Goal: Task Accomplishment & Management: Manage account settings

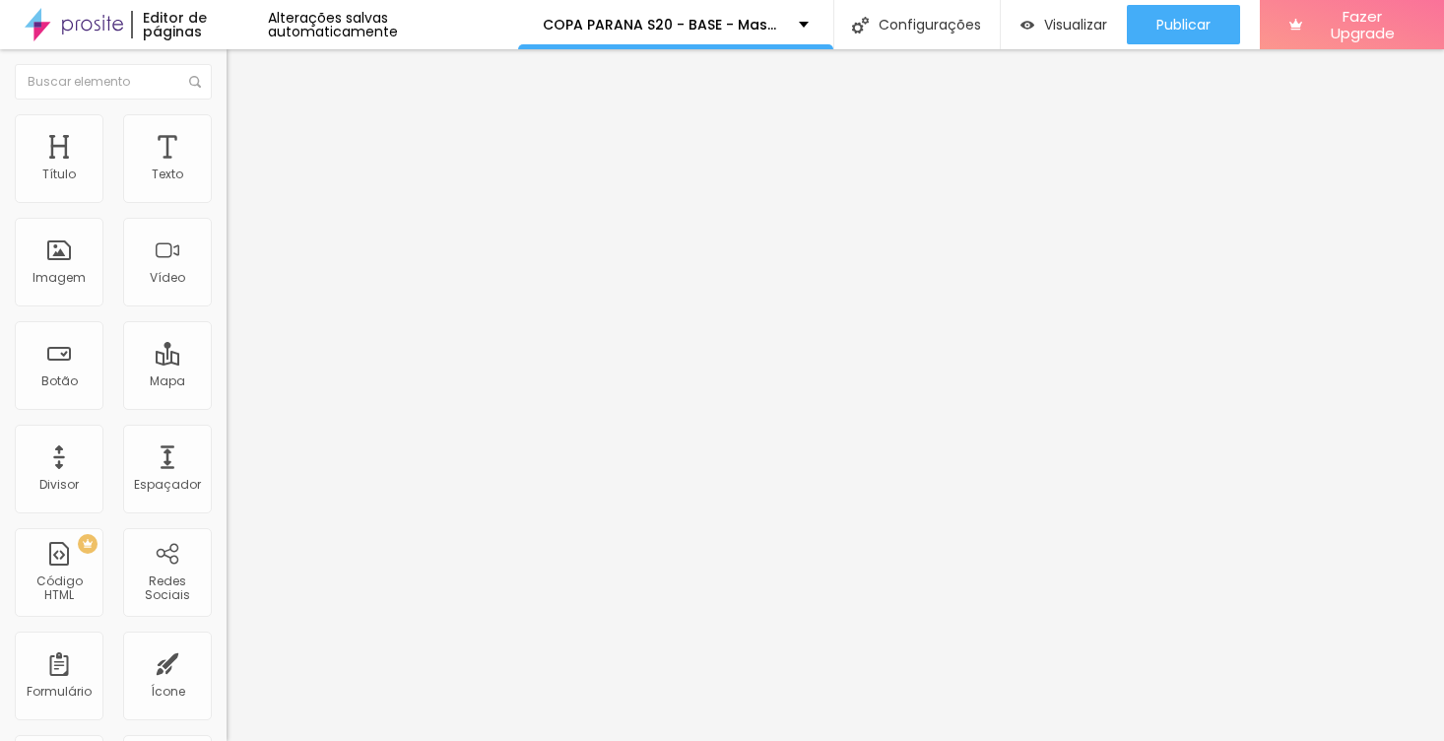
click at [227, 406] on input "[URL][DOMAIN_NAME]" at bounding box center [345, 396] width 236 height 20
paste input "copa-parana-s20/e/18426"
type input "[URL][DOMAIN_NAME]"
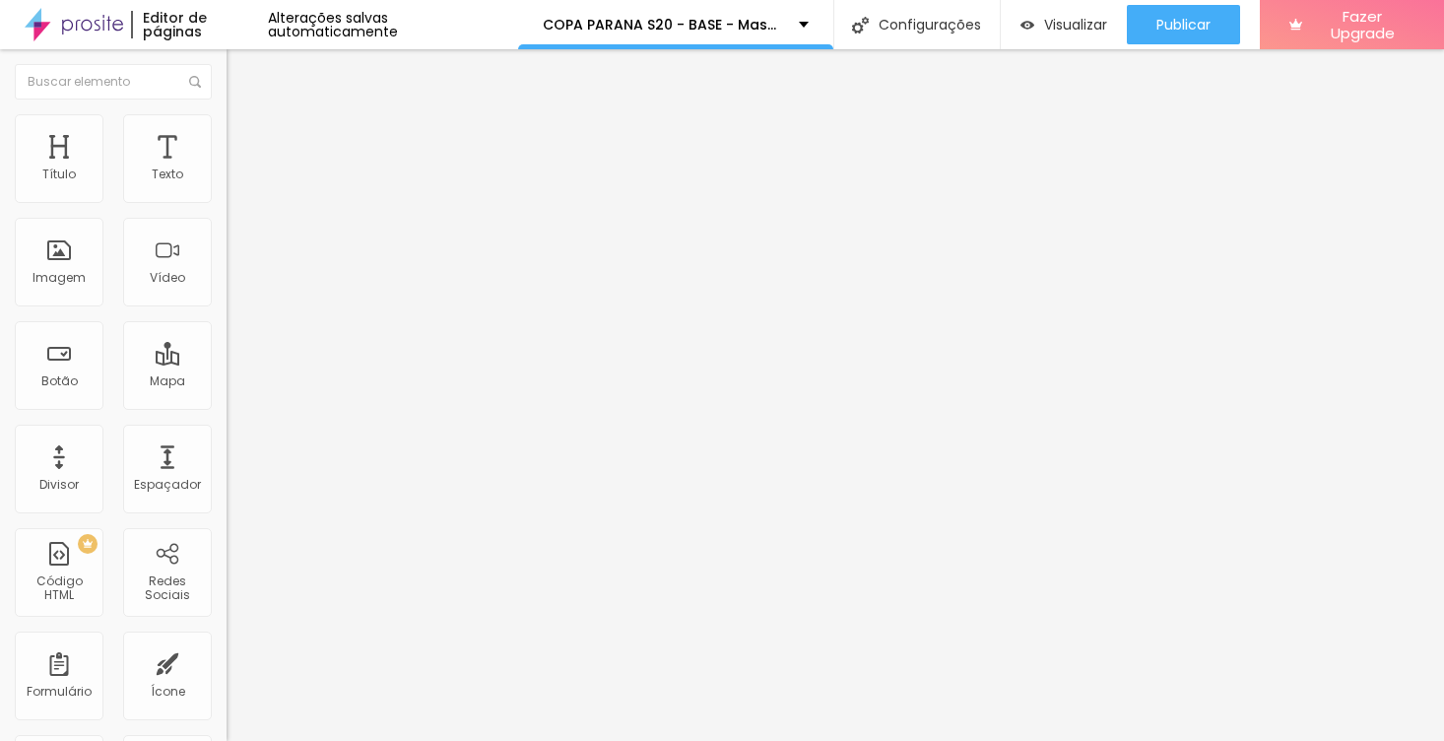
click at [227, 523] on div "Editar Botão Conteúdo Estilo Avançado Texto ABRIR Alinhamento Tamanho Normal Pe…" at bounding box center [340, 394] width 227 height 691
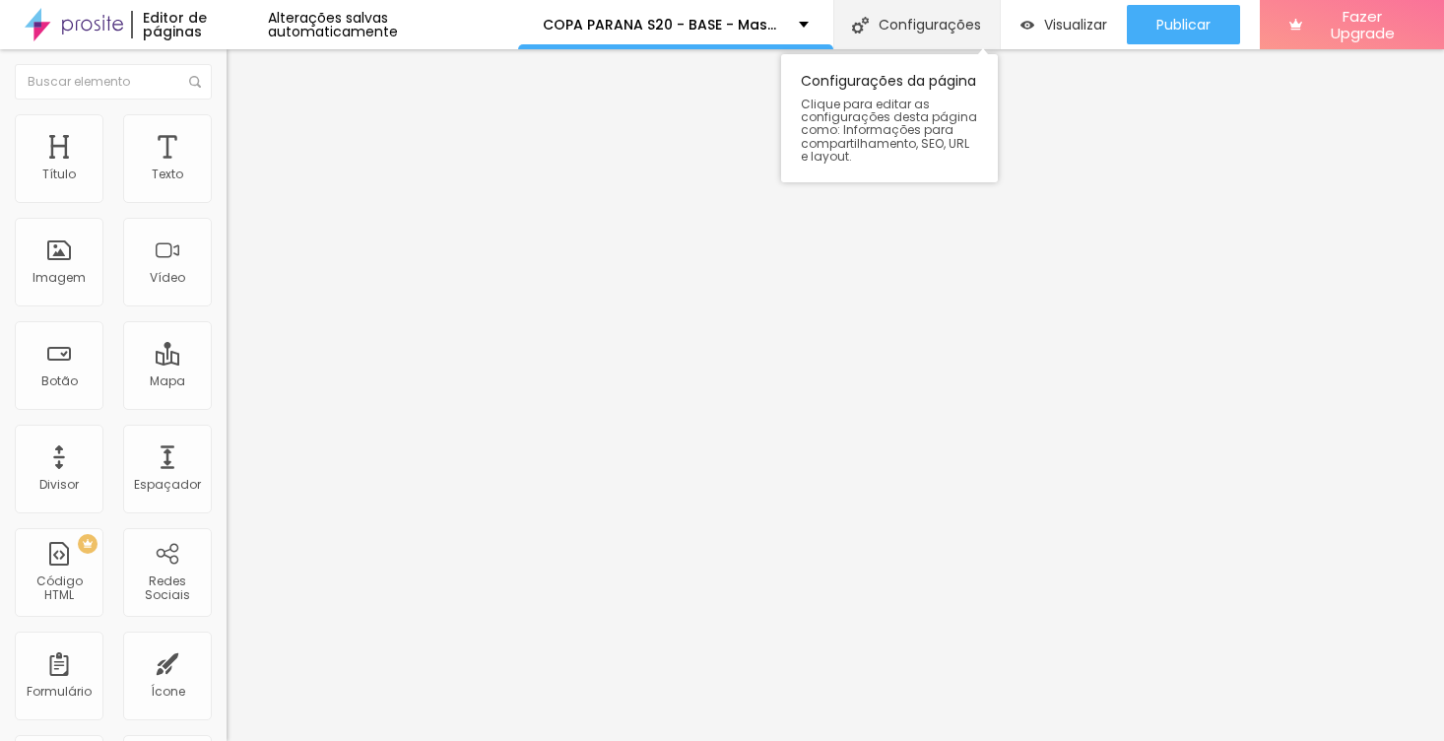
click at [952, 28] on div "Configurações" at bounding box center [916, 24] width 166 height 49
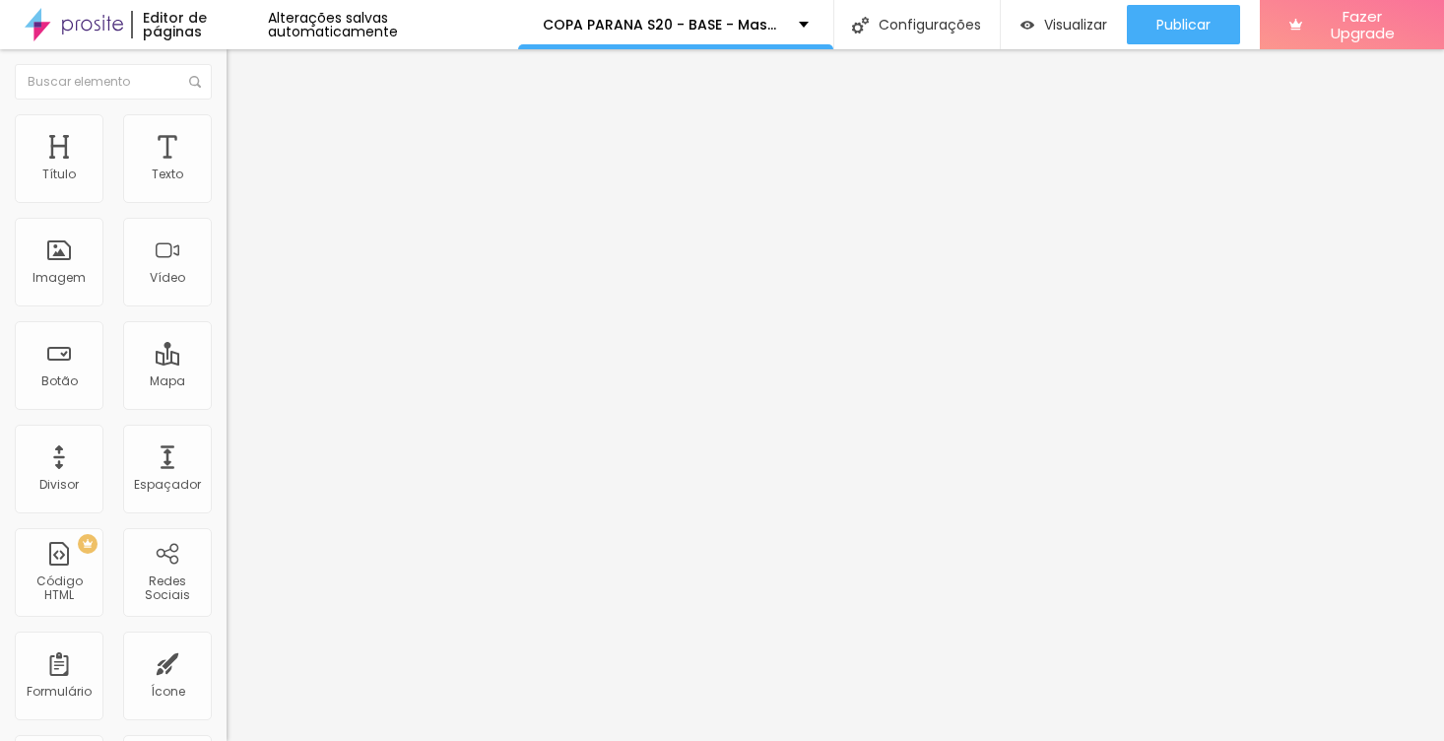
drag, startPoint x: 554, startPoint y: 289, endPoint x: 572, endPoint y: 287, distance: 18.8
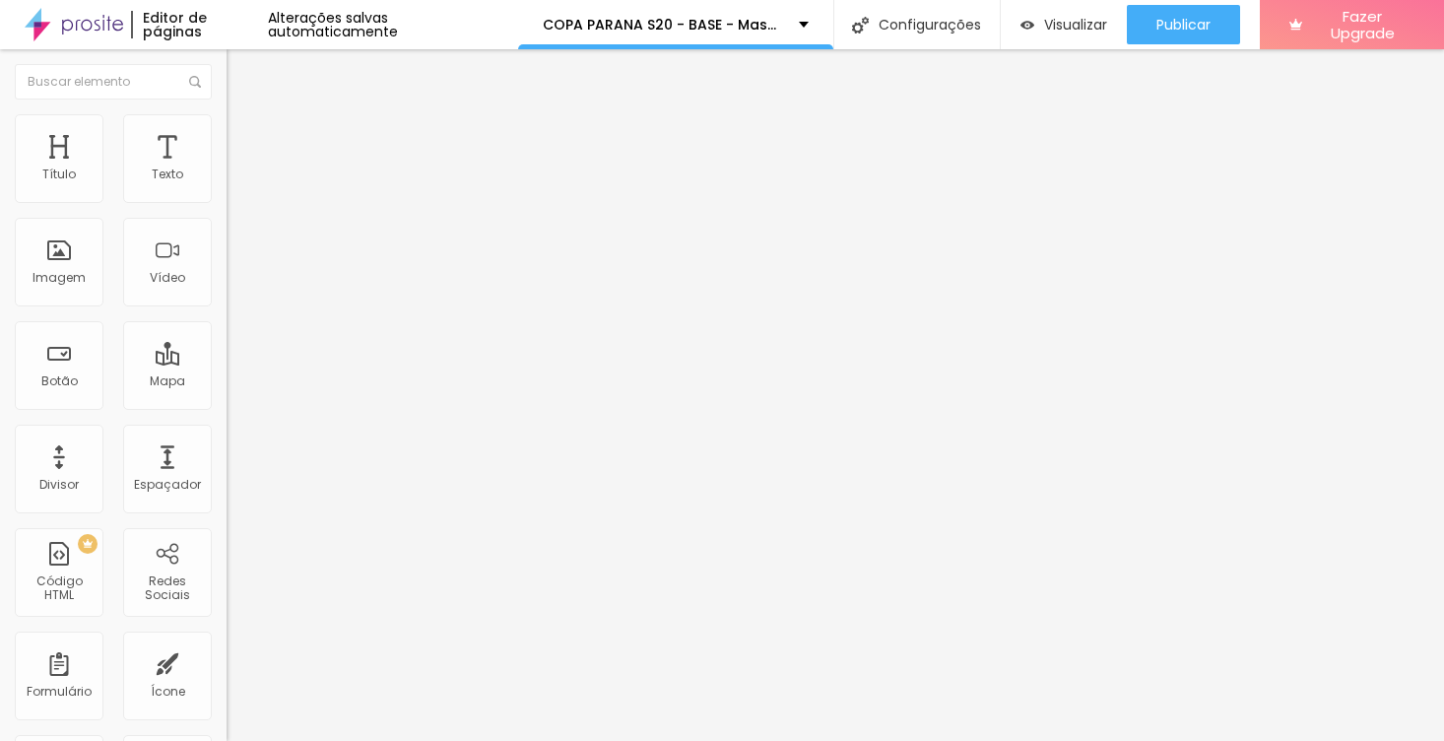
scroll to position [0, 0]
drag, startPoint x: 541, startPoint y: 201, endPoint x: 812, endPoint y: 192, distance: 271.0
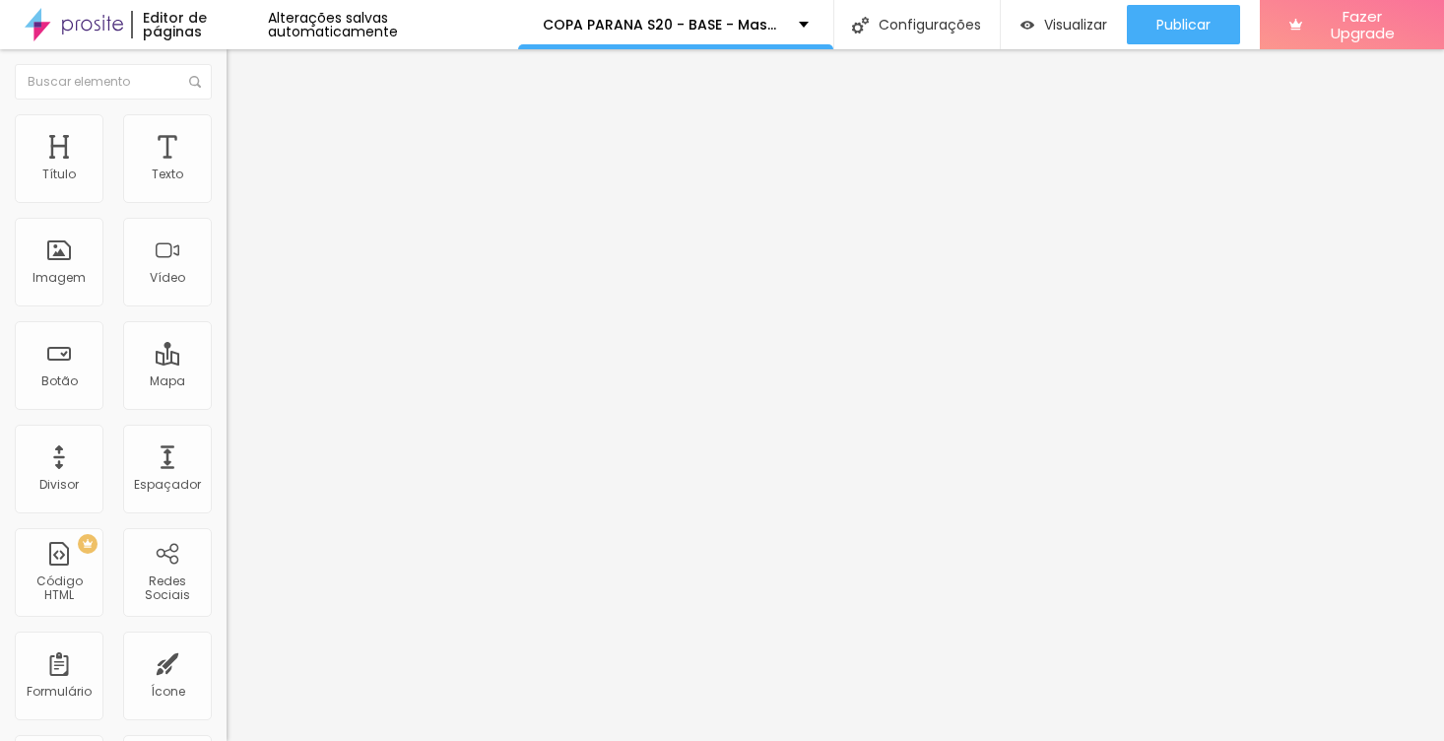
drag, startPoint x: 543, startPoint y: 395, endPoint x: 752, endPoint y: 393, distance: 208.8
paste input "OPA PARANA S20 - BASE - Masculino"
drag, startPoint x: 682, startPoint y: 393, endPoint x: 799, endPoint y: 400, distance: 117.4
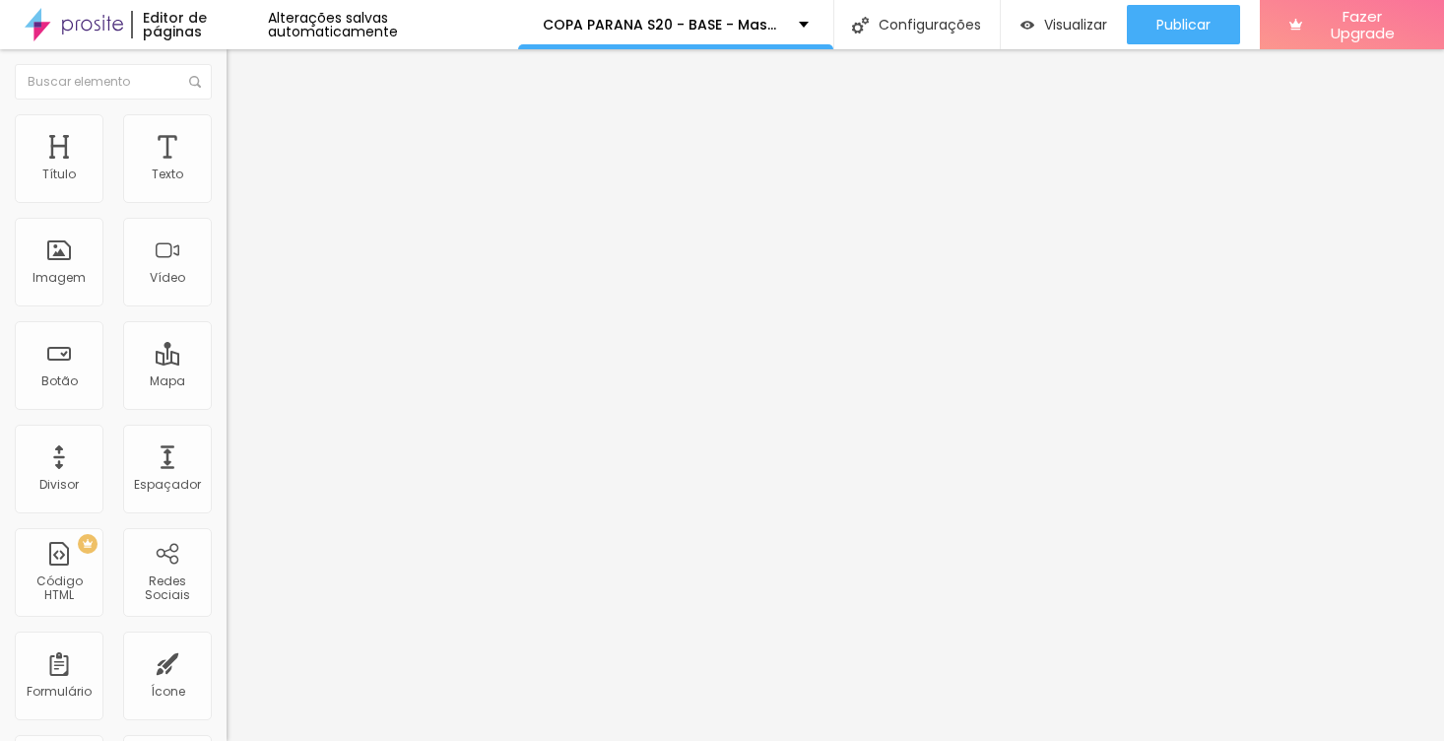
type input "COPA PARANA S20 - BASE - Masculino | Fotos da Competição"
drag, startPoint x: 676, startPoint y: 489, endPoint x: 879, endPoint y: 502, distance: 203.4
paste textarea "OPA PARANA S20 - BASE - Masculino"
drag, startPoint x: 797, startPoint y: 505, endPoint x: 933, endPoint y: 509, distance: 136.0
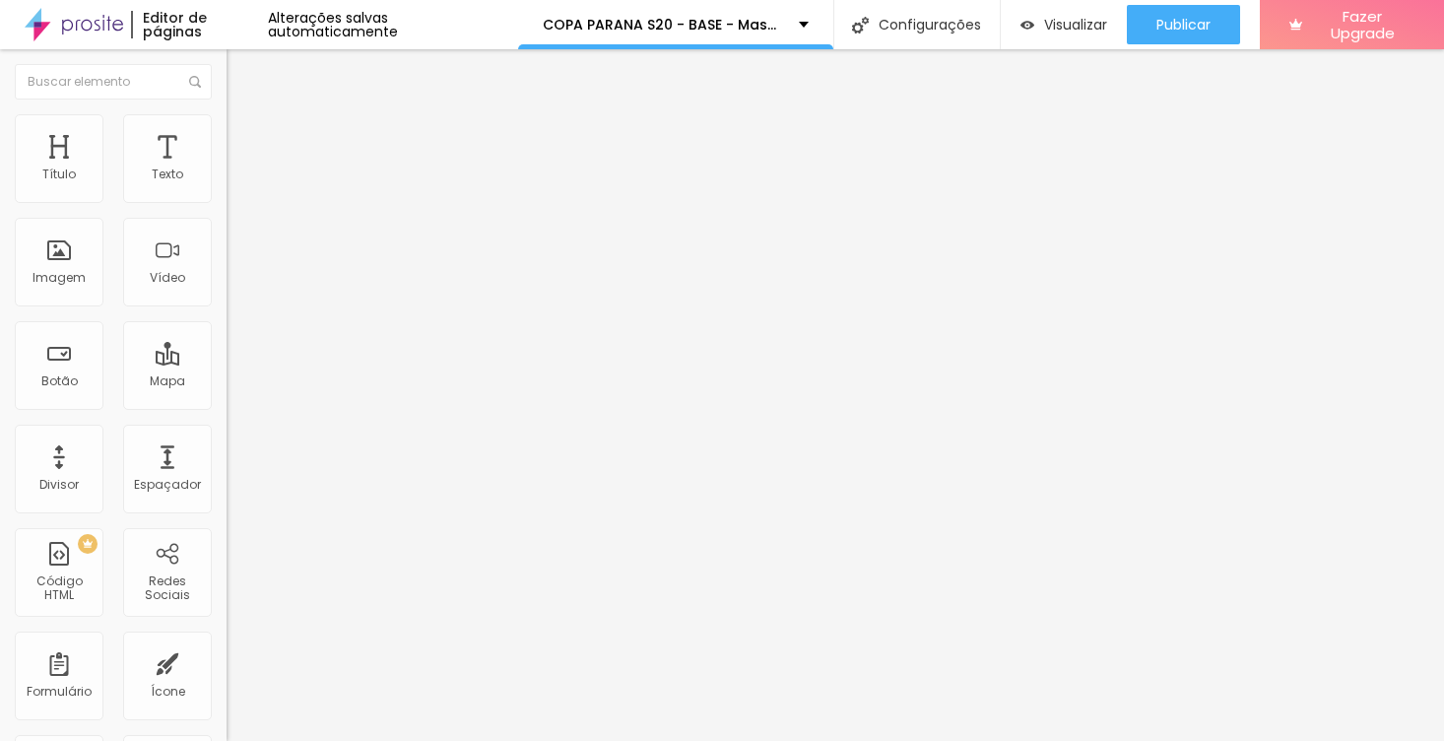
type textarea "Fotos dos jogos da COPA PARANA S20 - BASE U20 - Masculino."
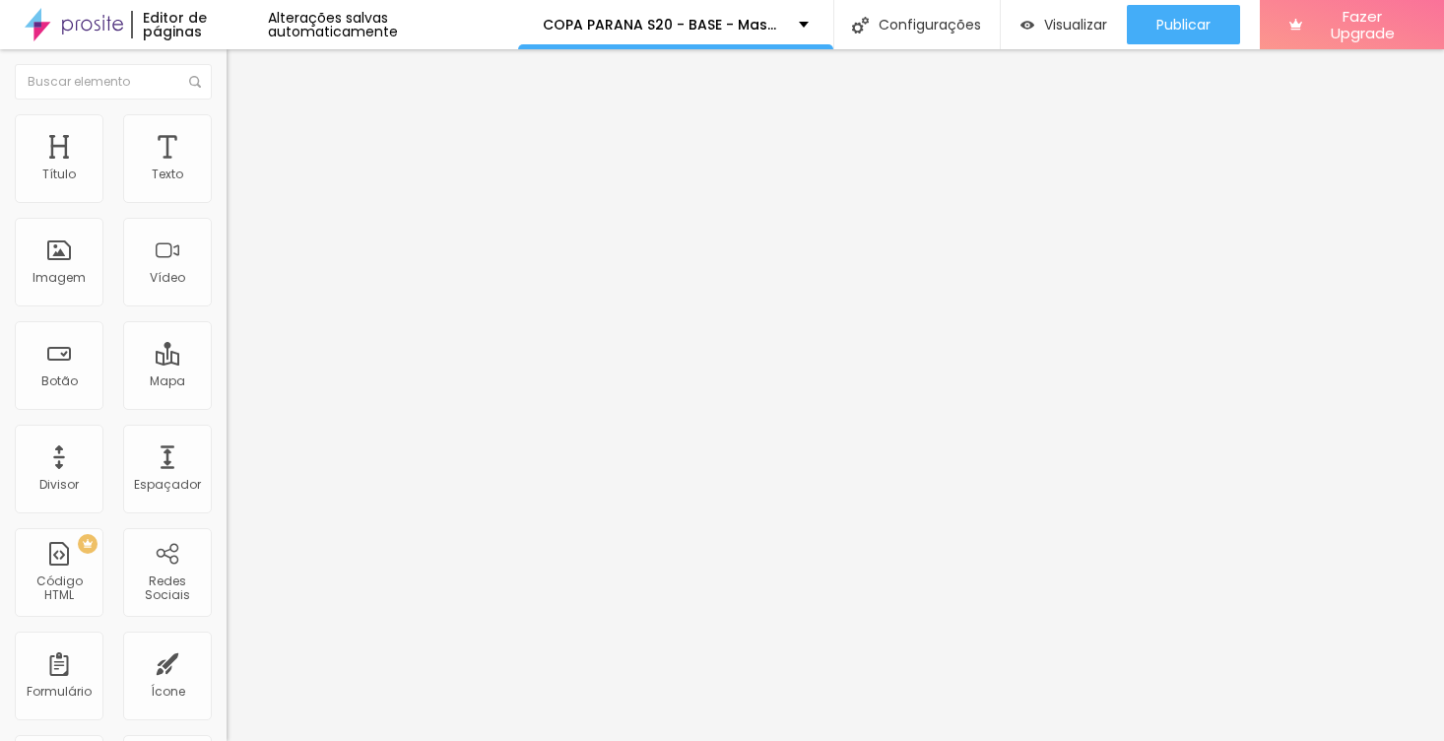
type textarea "Futebol Futebol de Base Paranaense"
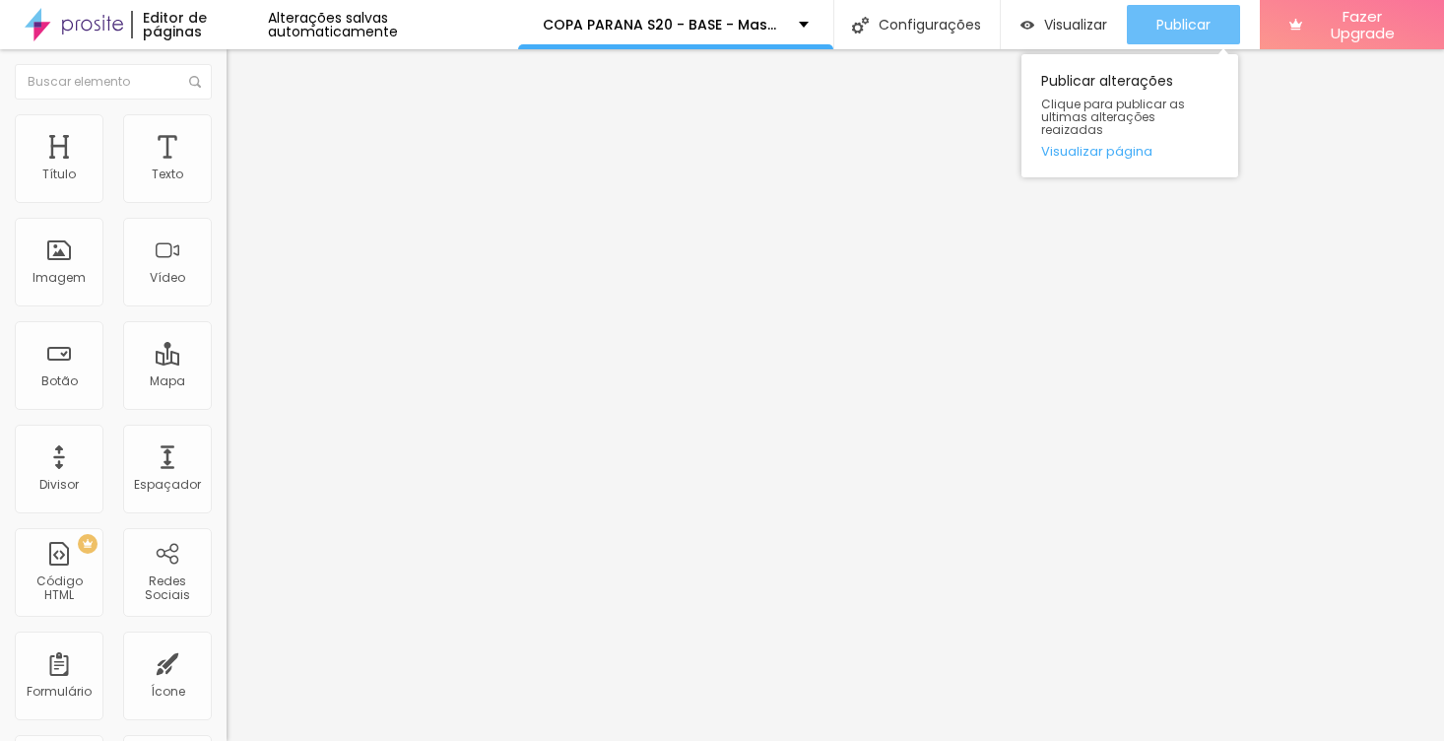
click at [1170, 21] on span "Publicar" at bounding box center [1183, 25] width 54 height 16
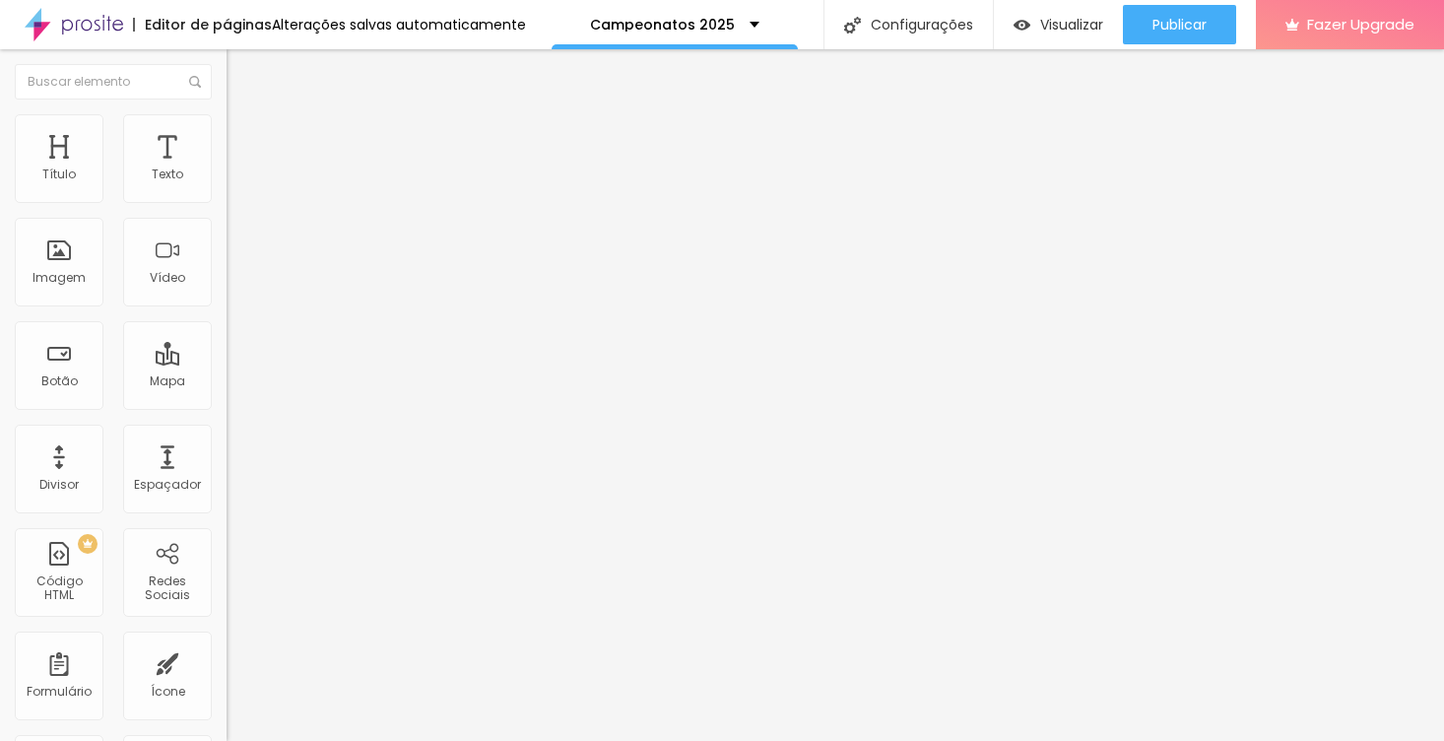
click at [227, 406] on input "https://www.danielmirandafotografias.com.br/camp-paranaense-de-futebol-base-mas…" at bounding box center [345, 396] width 236 height 20
paste input "opa-parana-s20-base-masculino"
type input "[URL][DOMAIN_NAME]"
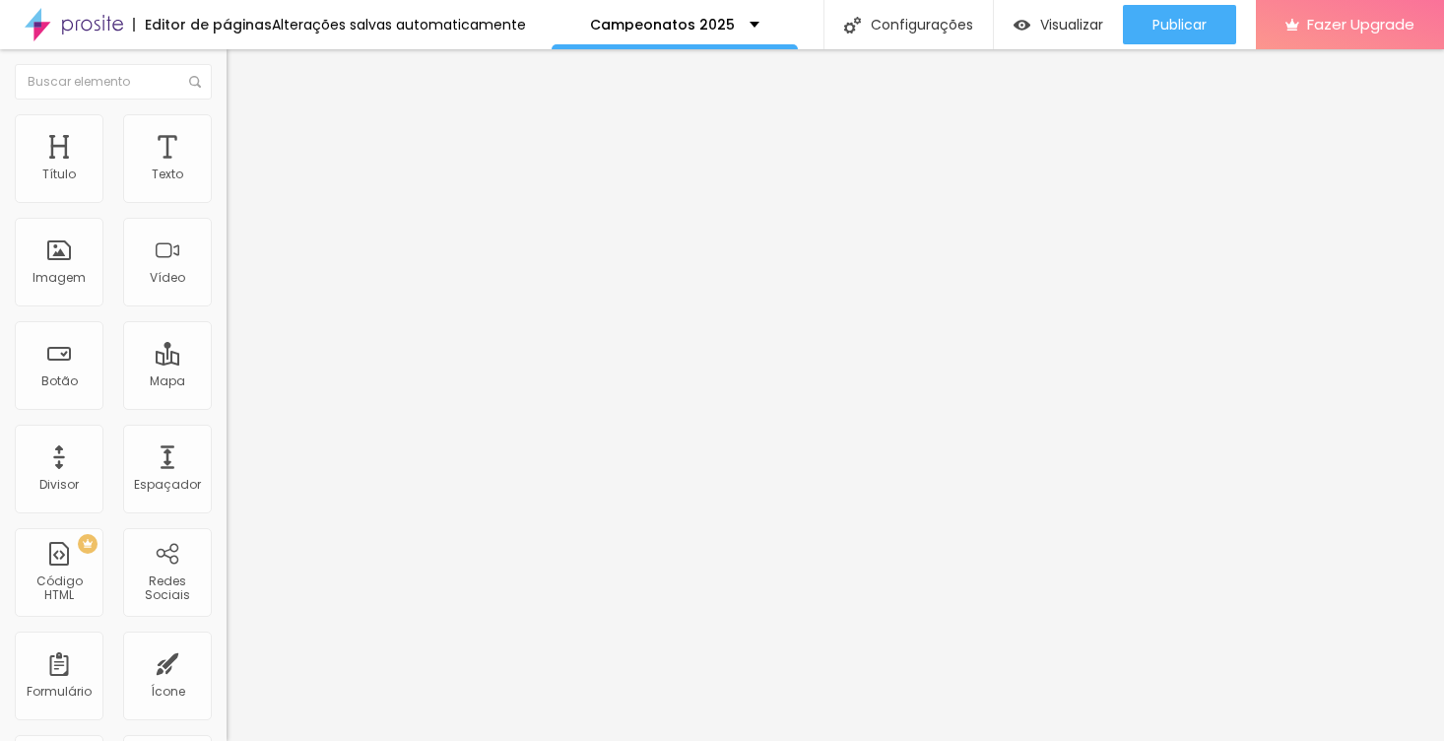
click at [227, 522] on div "Editar Botão Conteúdo Estilo Avançado Texto ABRIR Alinhamento Tamanho Normal Pe…" at bounding box center [340, 394] width 227 height 691
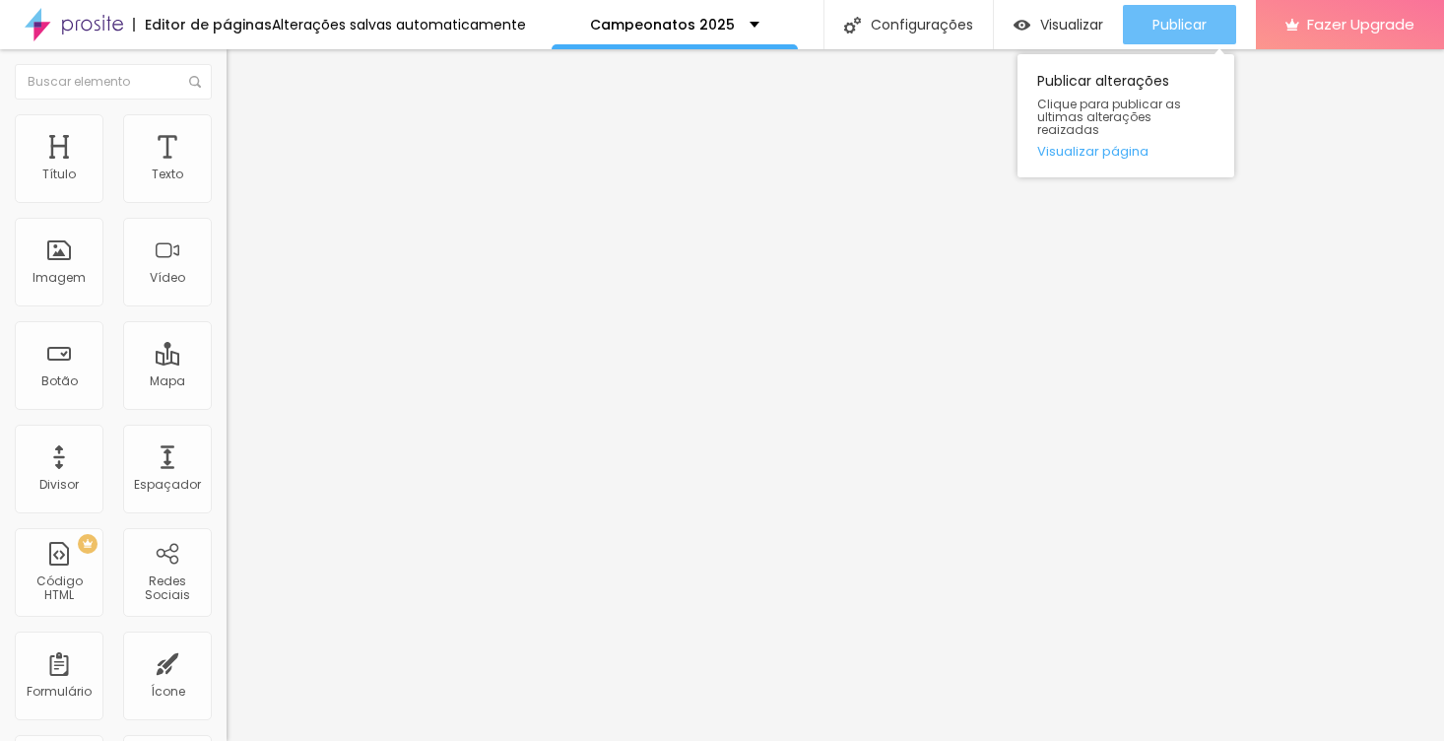
click at [1170, 27] on span "Publicar" at bounding box center [1179, 25] width 54 height 16
click at [1121, 145] on link "Visualizar página" at bounding box center [1125, 151] width 177 height 13
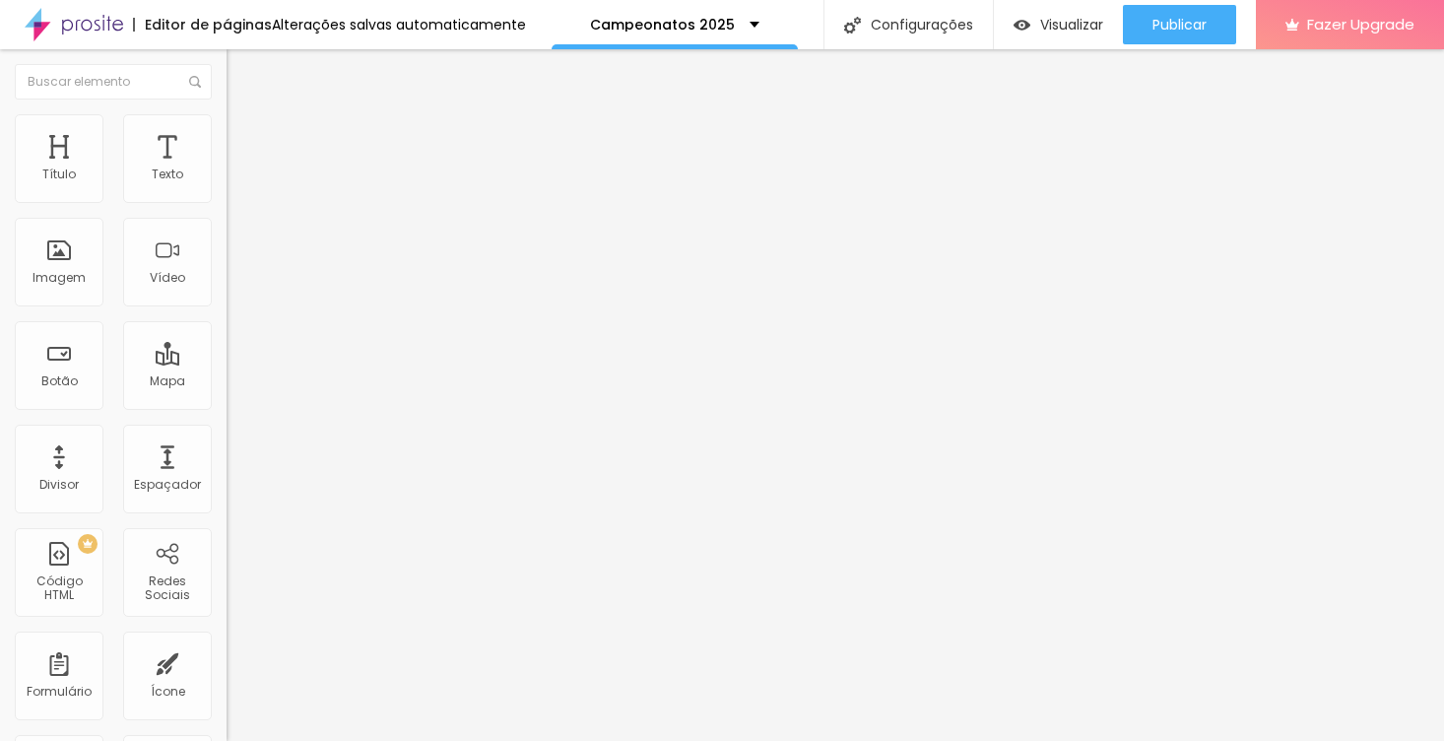
click at [244, 136] on span "Estilo" at bounding box center [259, 127] width 31 height 17
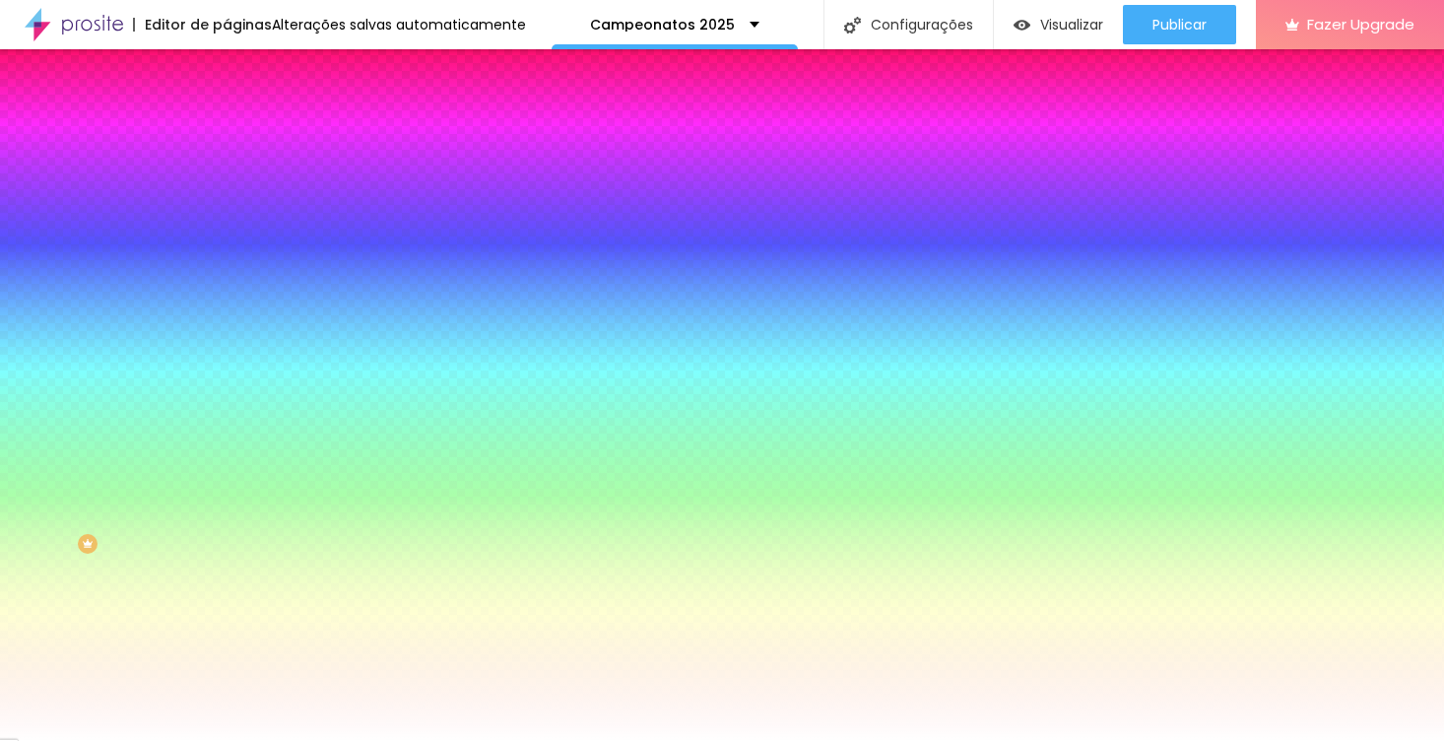
click at [227, 134] on li "Avançado" at bounding box center [340, 144] width 227 height 20
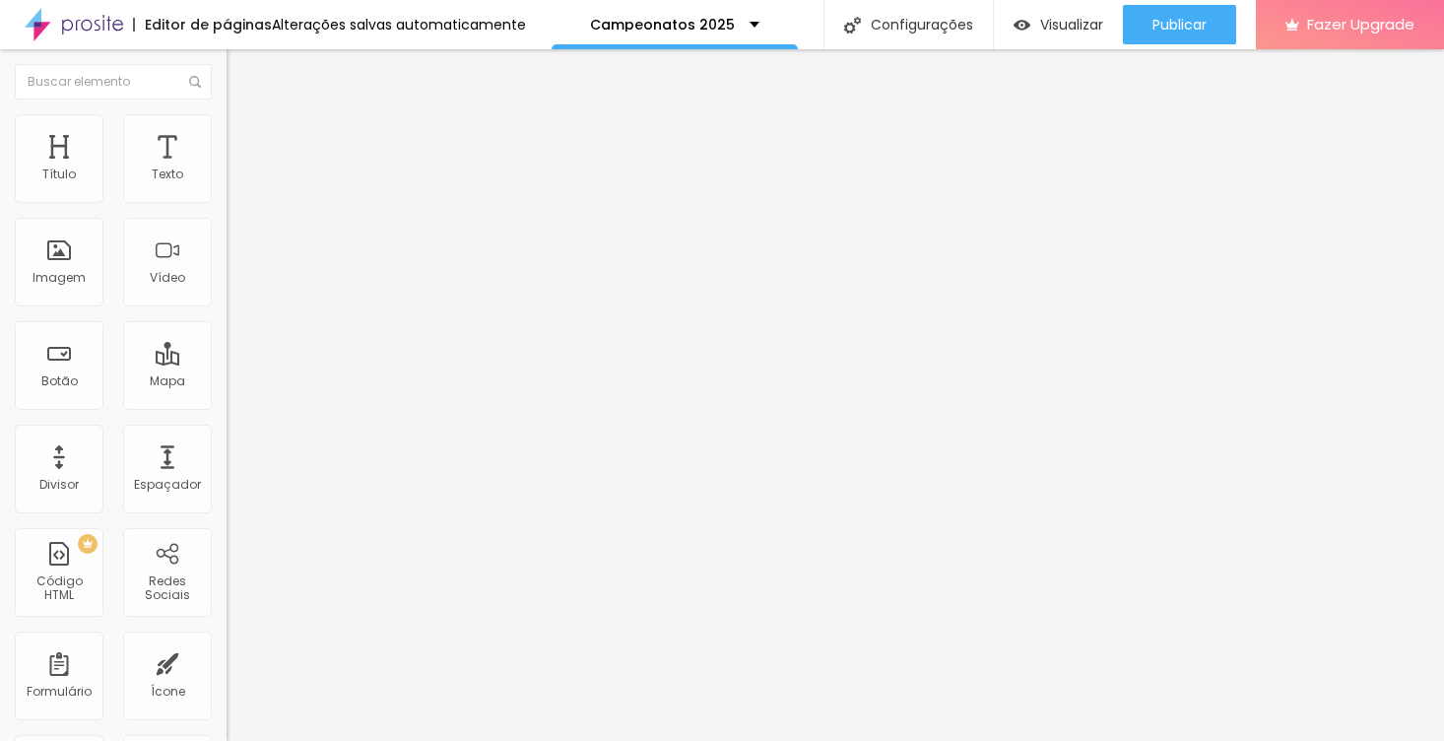
click at [227, 568] on div at bounding box center [340, 568] width 227 height 0
click at [227, 580] on div at bounding box center [340, 580] width 227 height 0
click at [227, 592] on div at bounding box center [340, 592] width 227 height 0
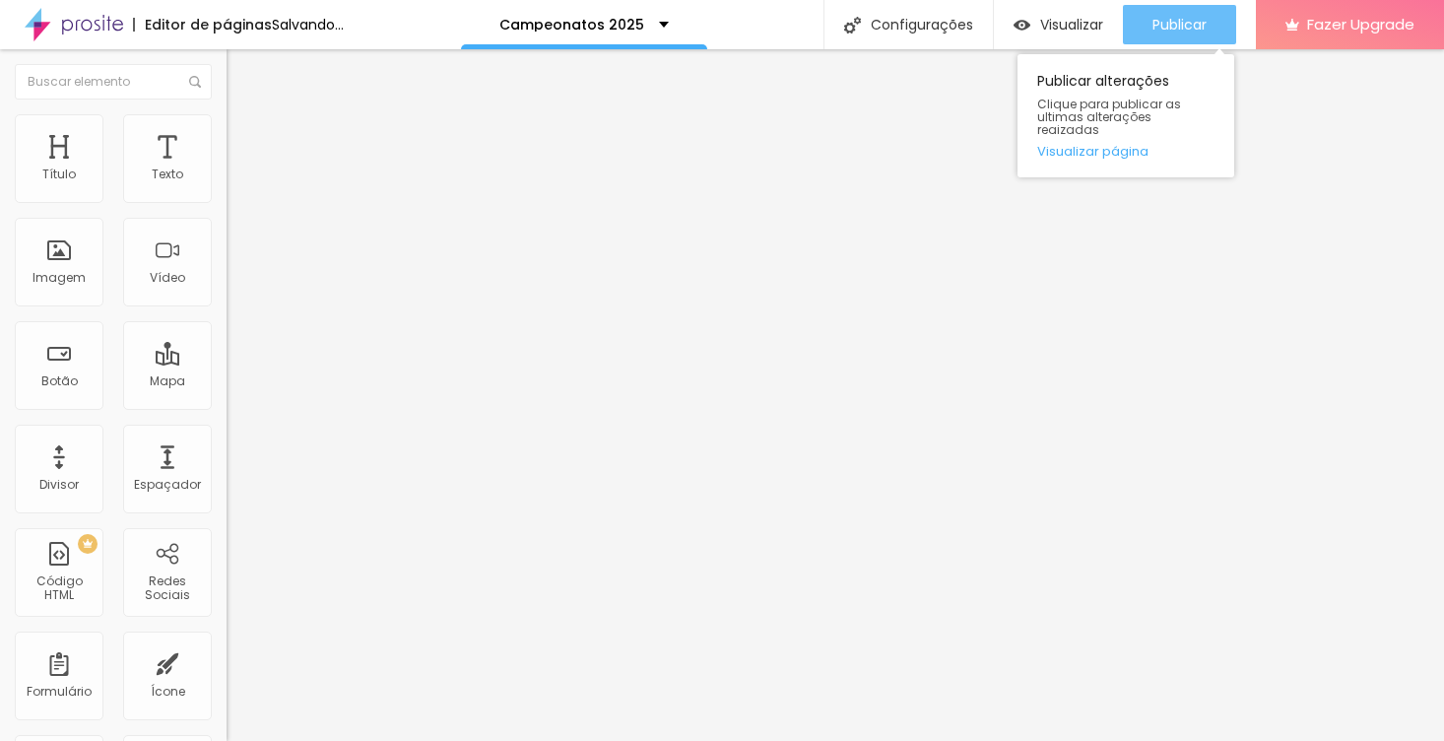
click at [1190, 20] on span "Publicar" at bounding box center [1179, 25] width 54 height 16
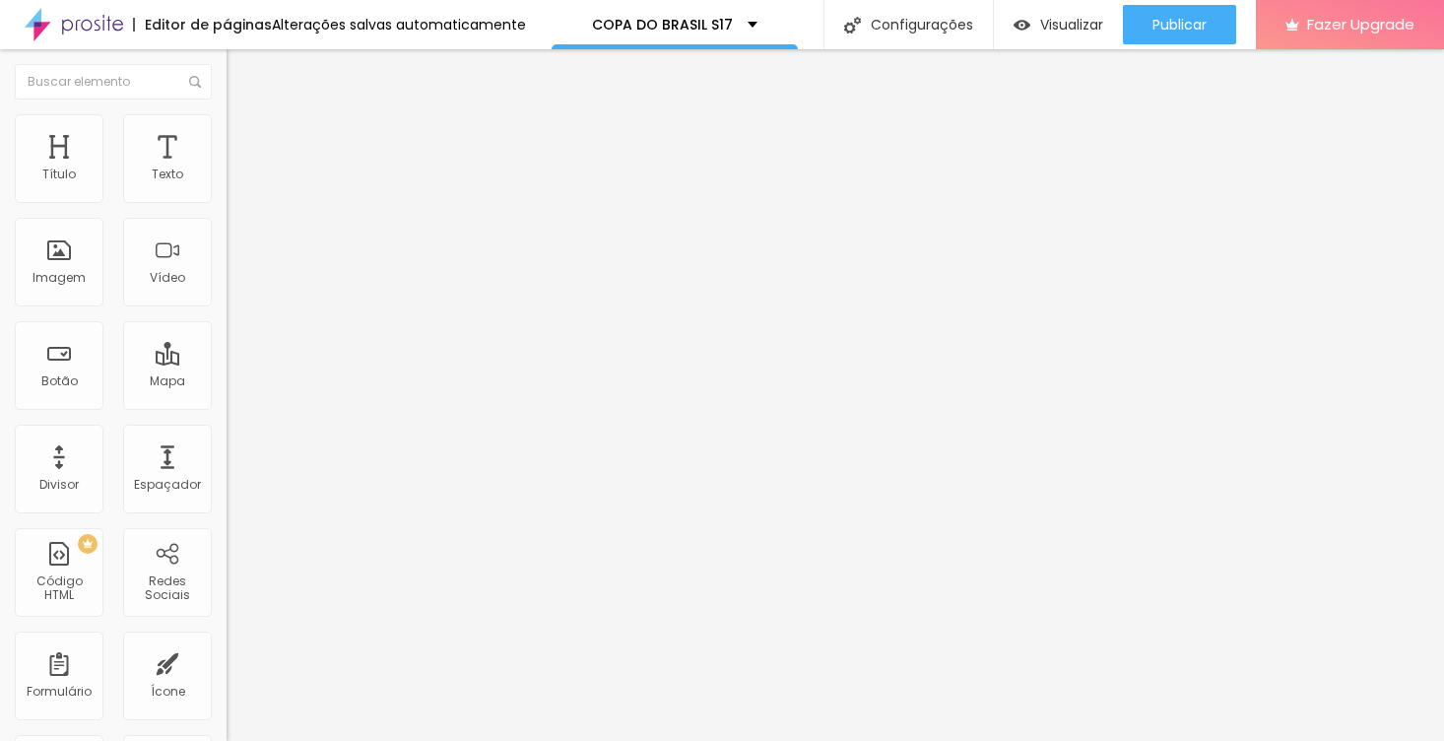
click at [227, 189] on button "button" at bounding box center [241, 178] width 28 height 21
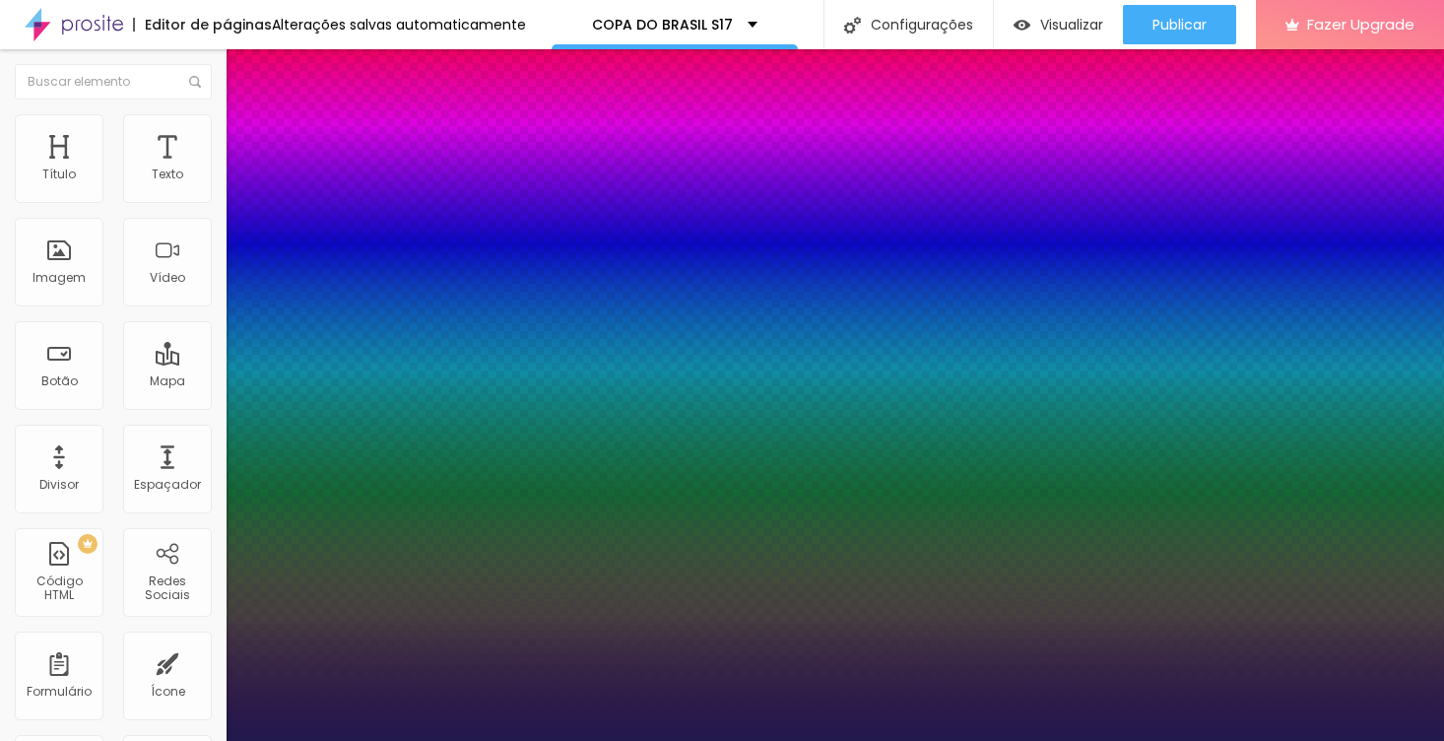
type input "1"
type input "0.5"
click at [719, 740] on div at bounding box center [722, 741] width 1444 height 0
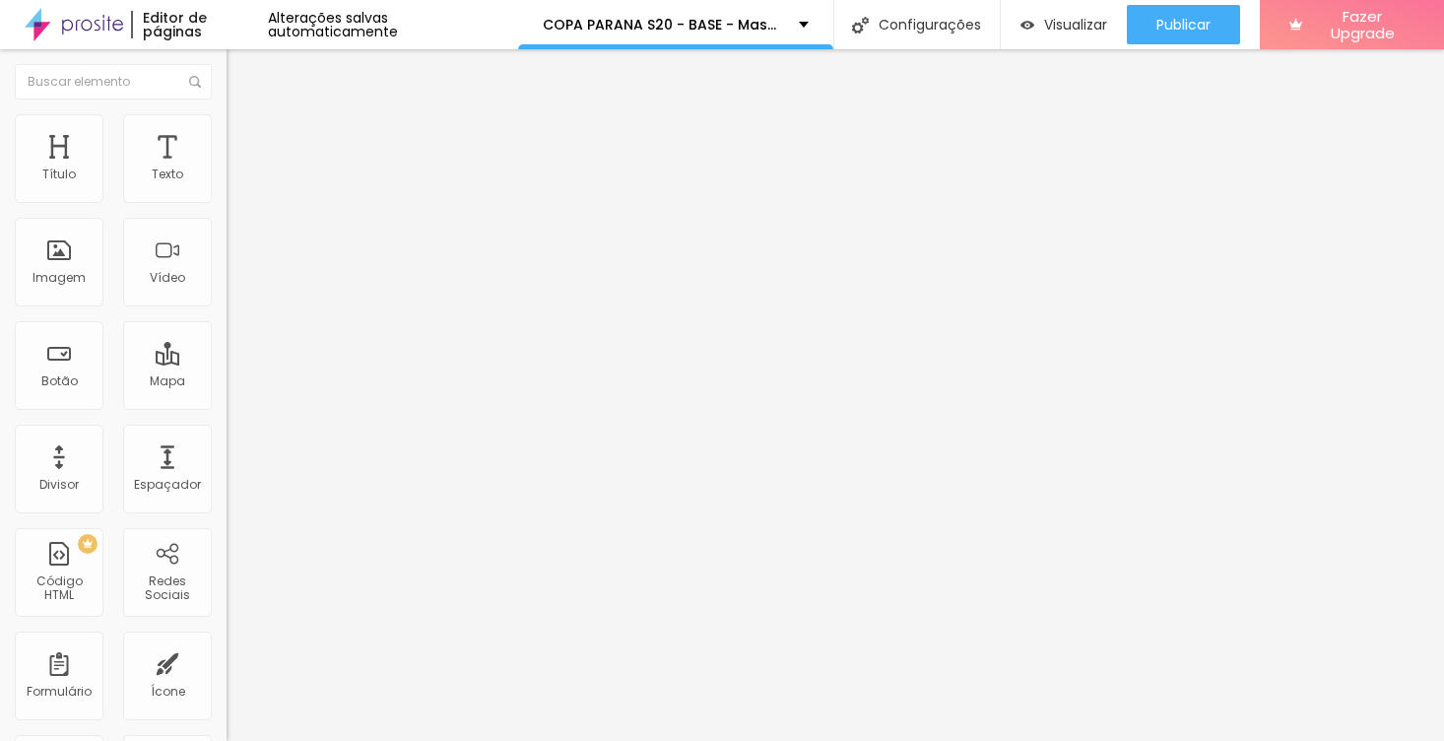
click at [227, 189] on button "button" at bounding box center [241, 178] width 28 height 21
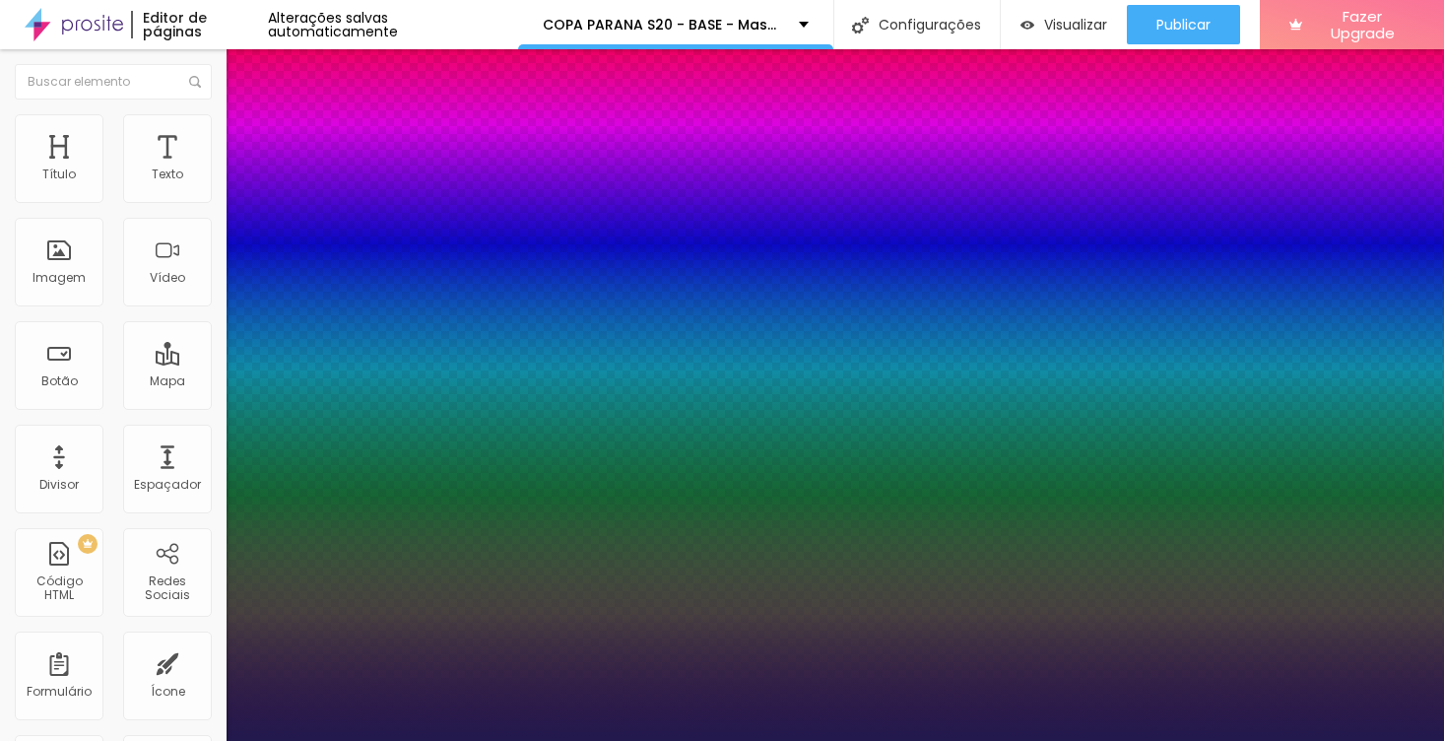
type input "1"
type input "0.5"
type input "19"
type input "1"
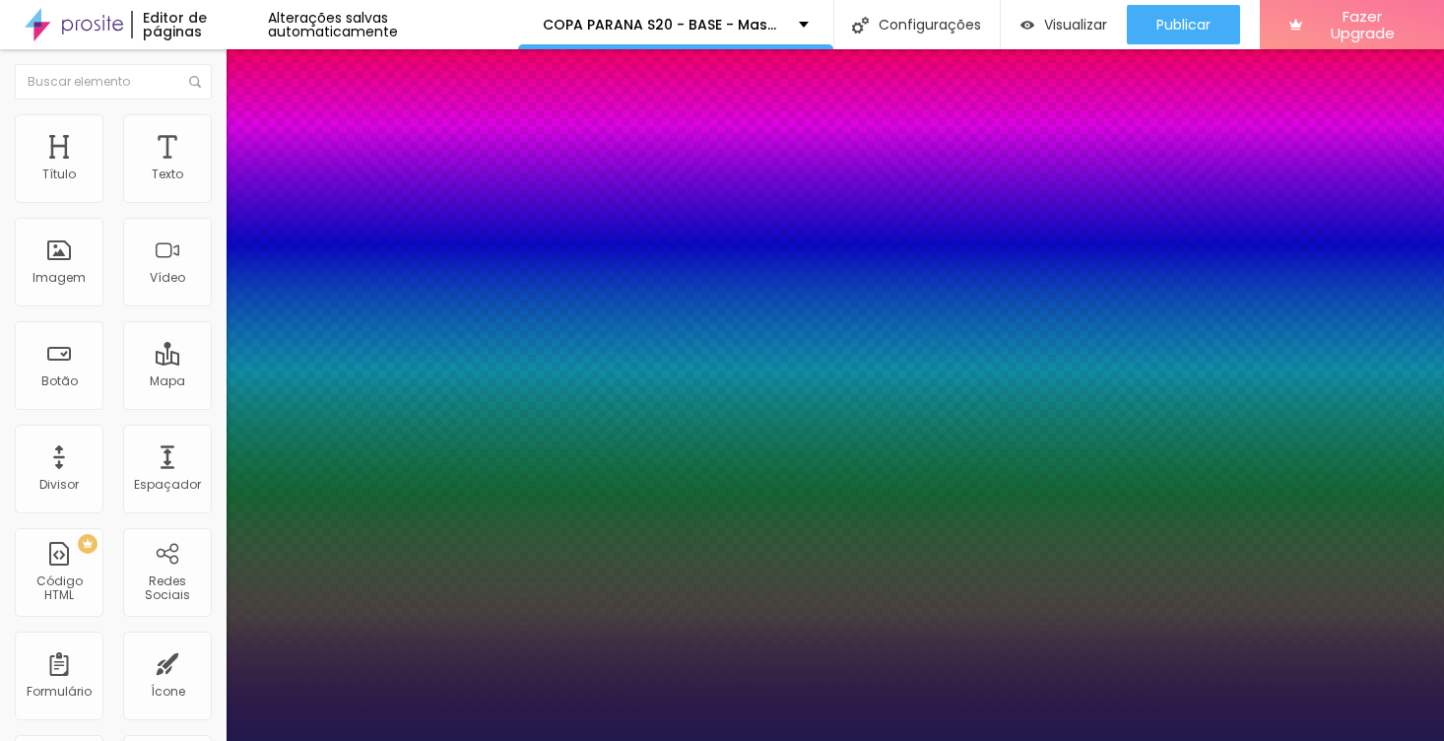
type input "0.5"
type input "18"
type input "1"
type input "0.5"
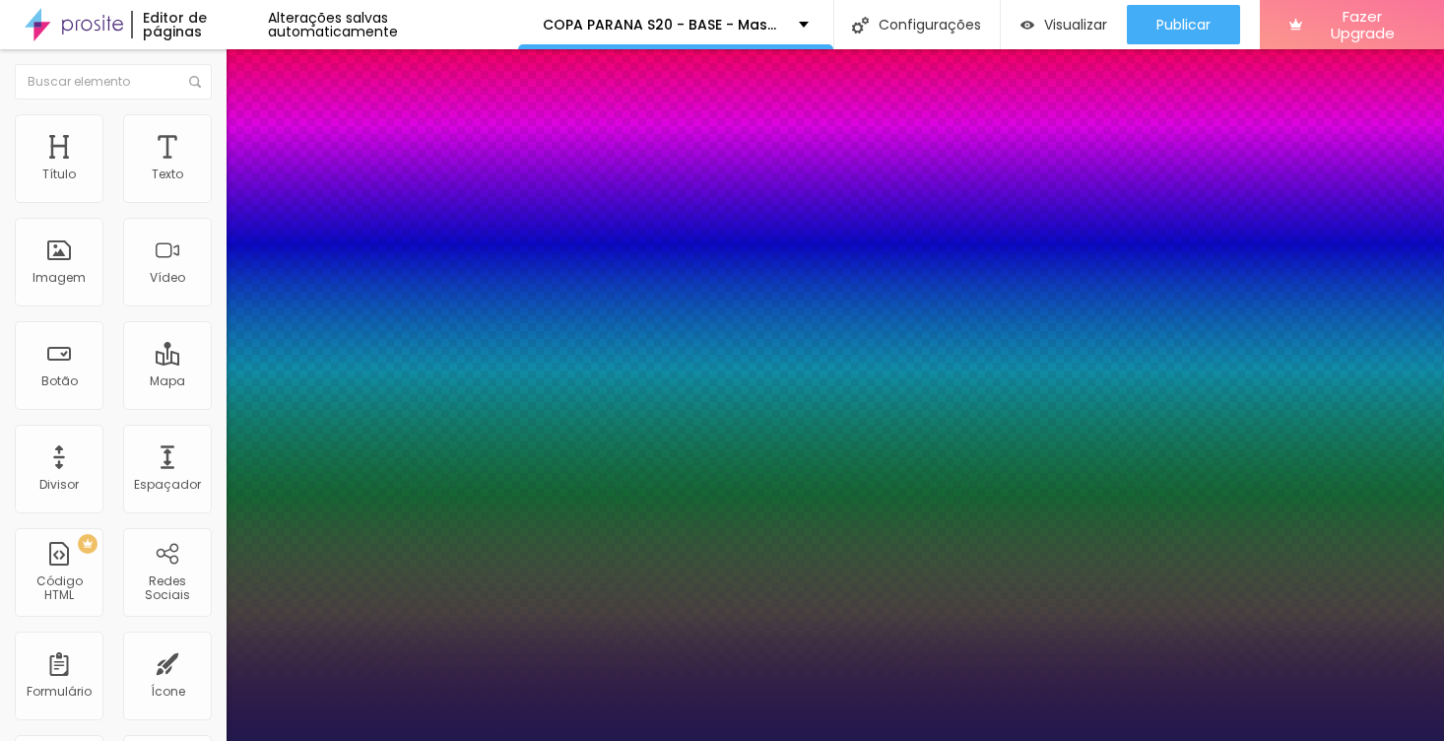
type input "1"
type input "0.5"
type input "17"
type input "1"
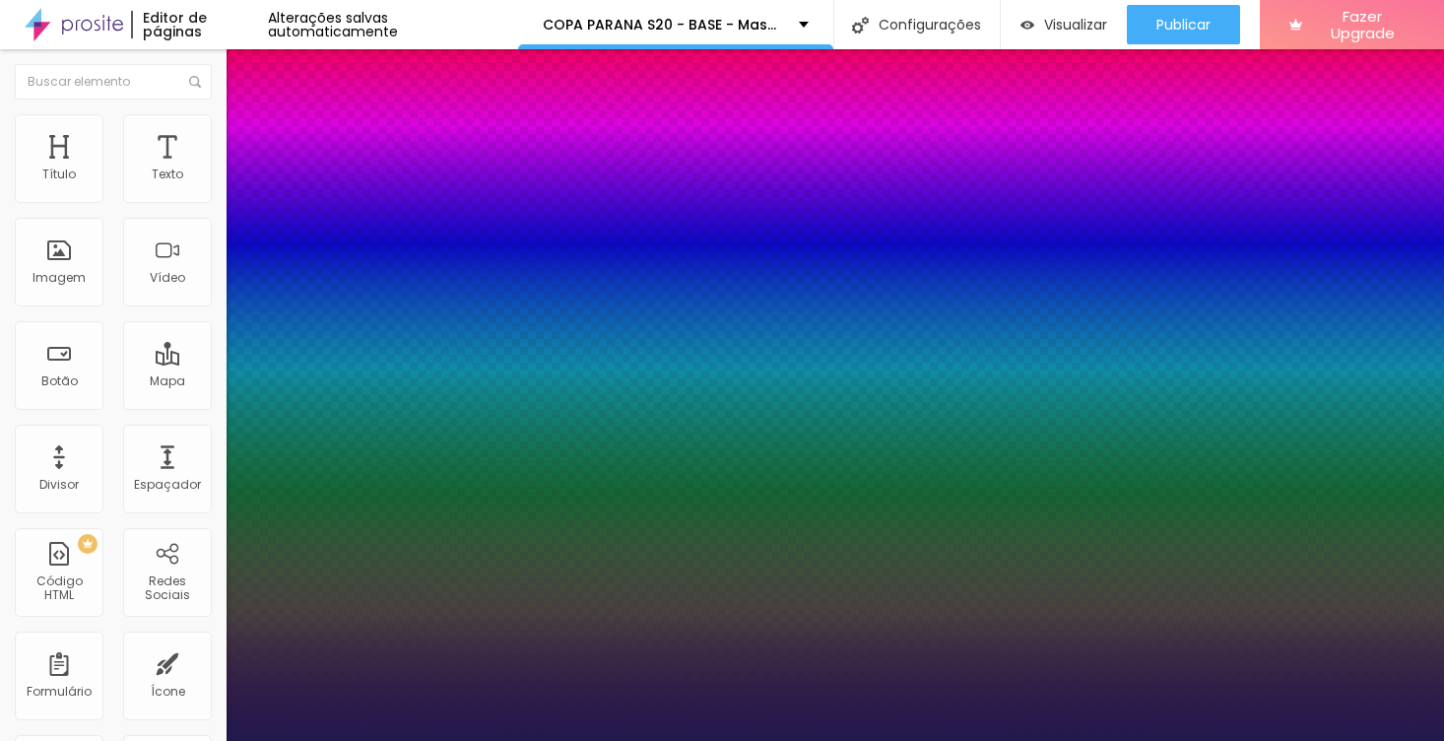
type input "0.5"
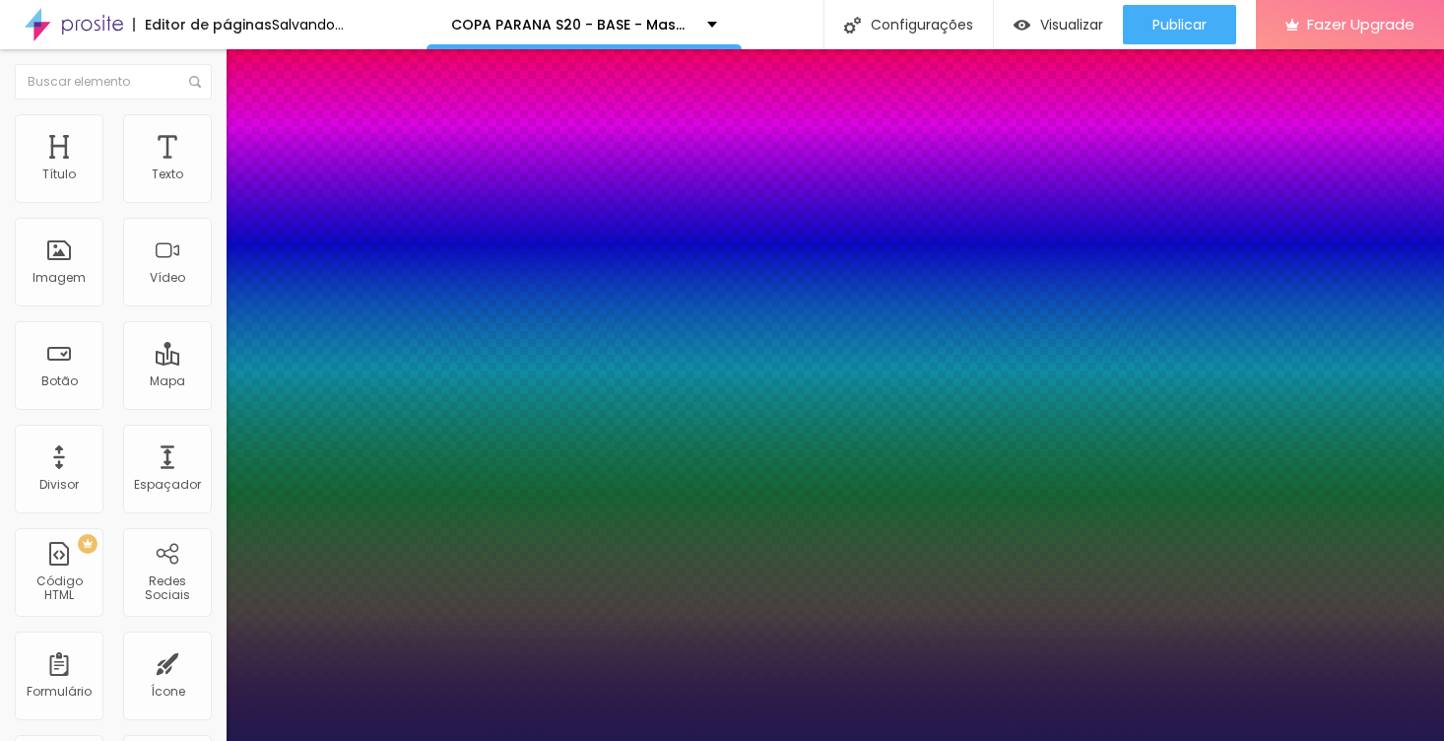
type input "1"
type input "0.5"
type input "16"
type input "1"
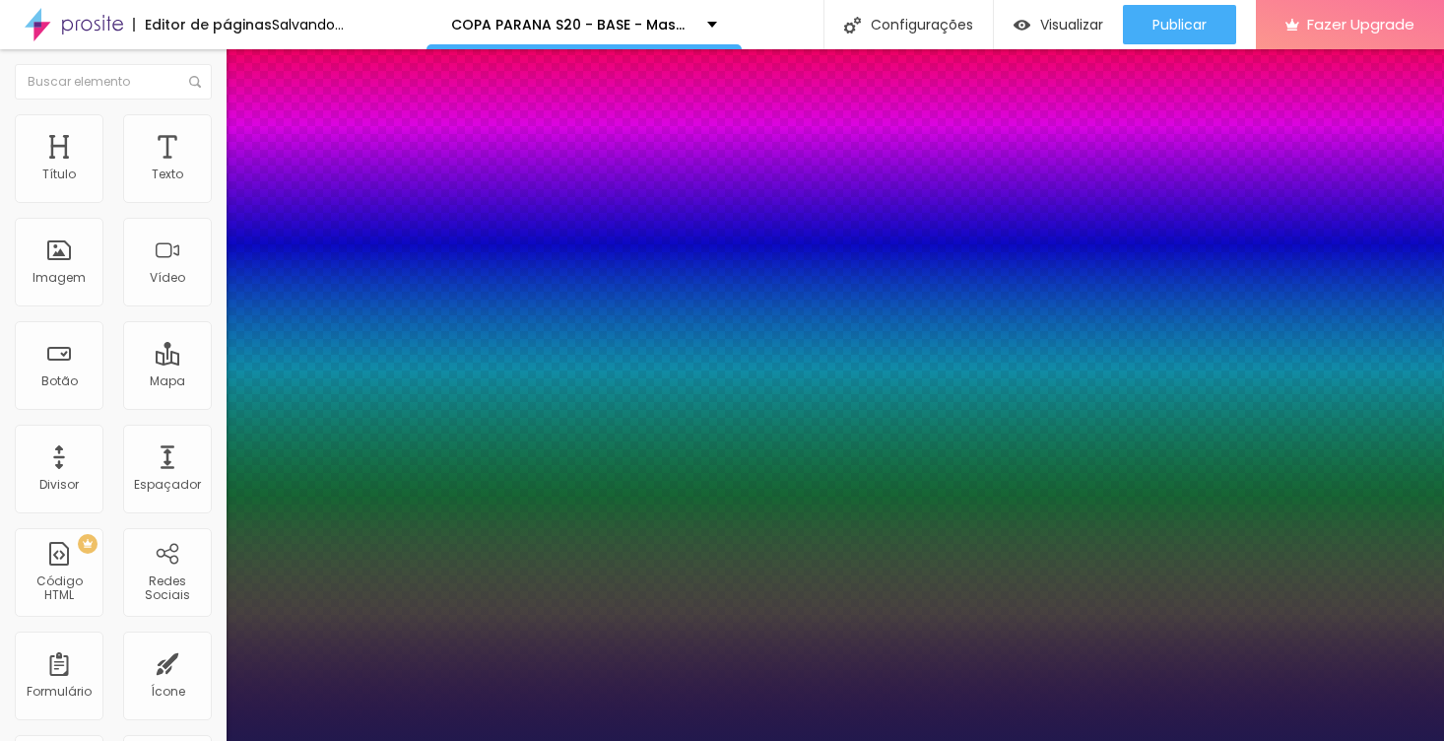
type input "0.5"
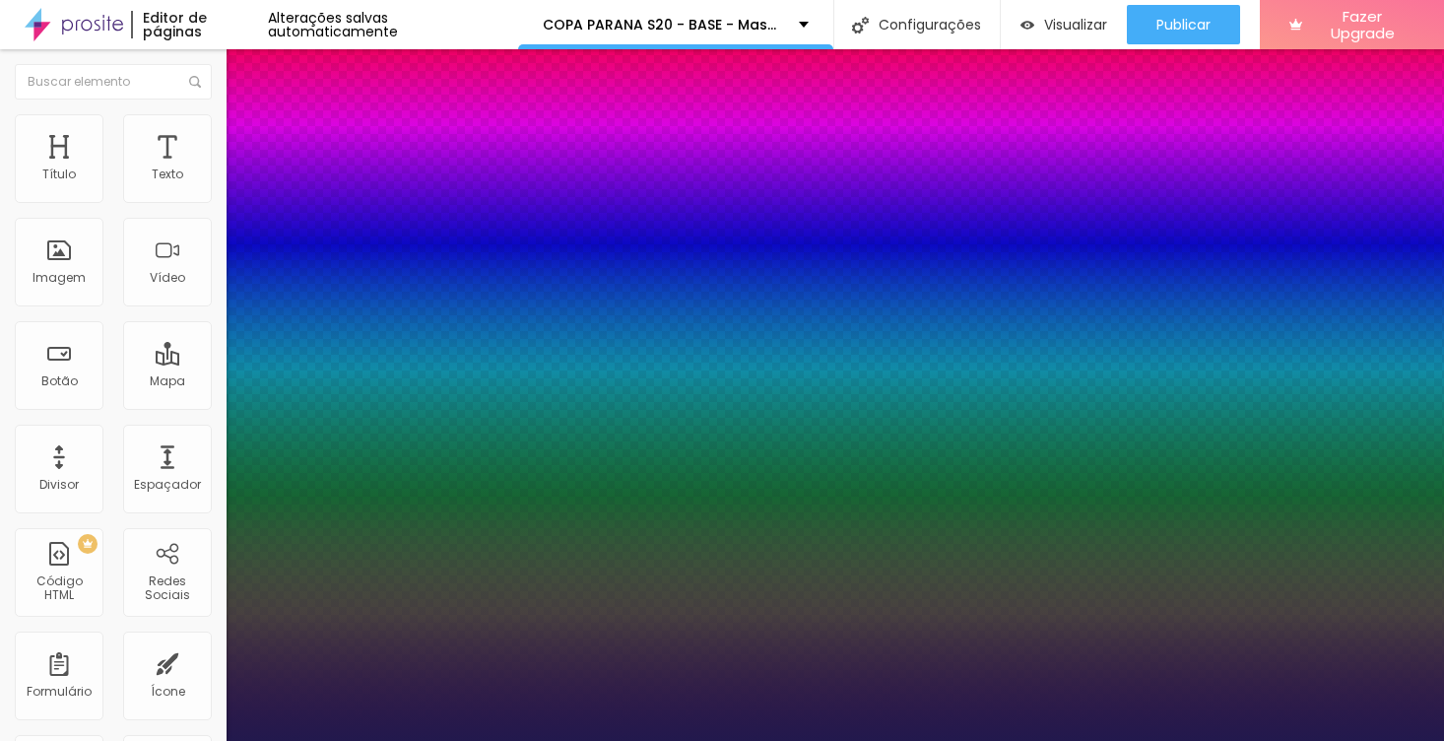
type input "15"
type input "1"
type input "0.5"
type input "15"
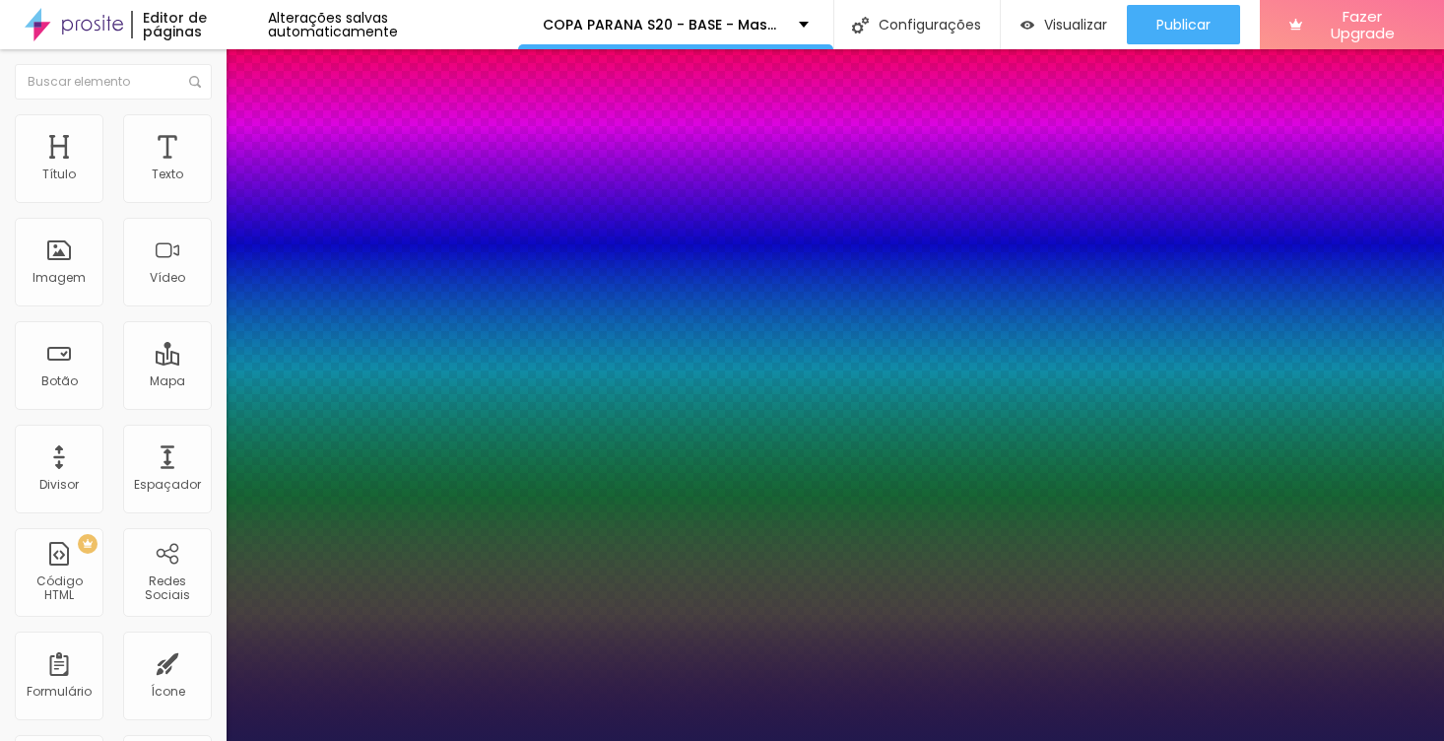
type input "1"
type input "0.5"
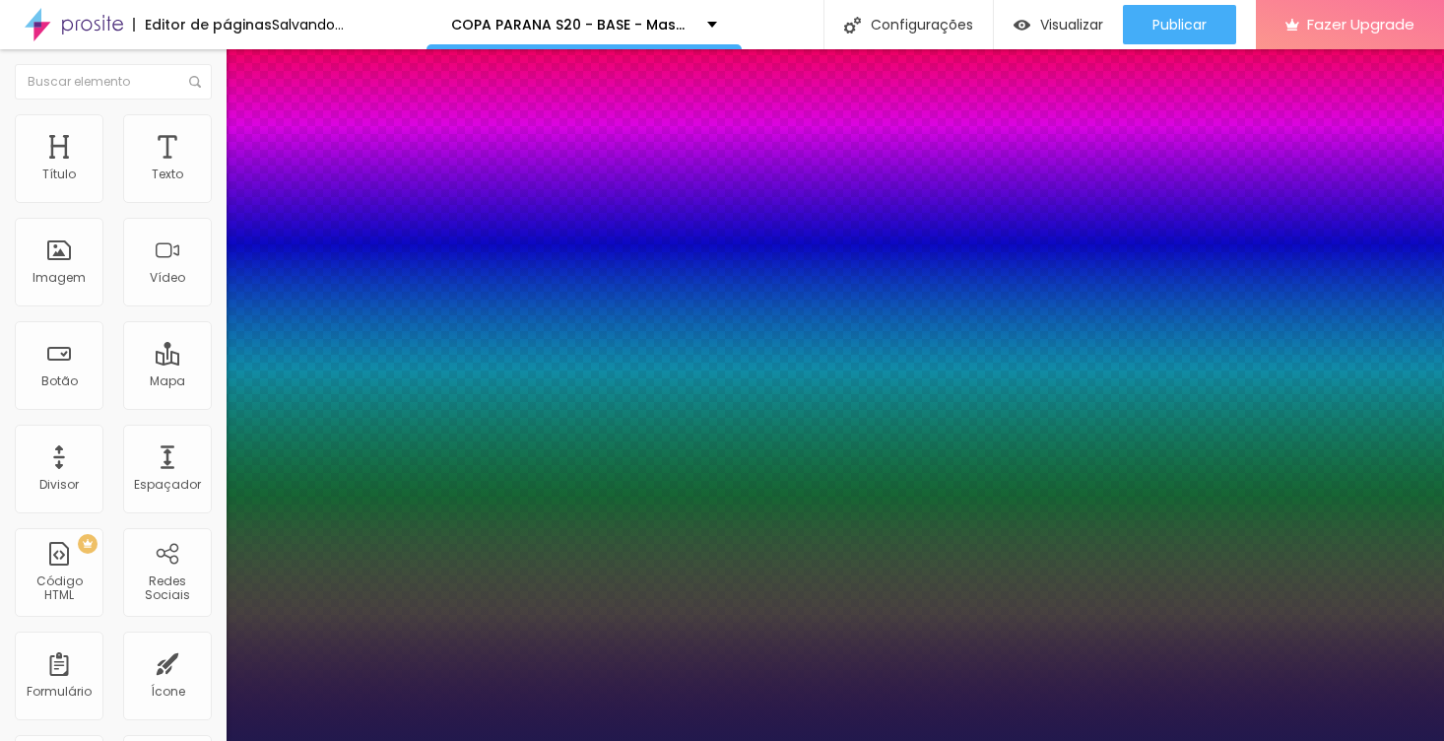
type input "1"
type input "0.5"
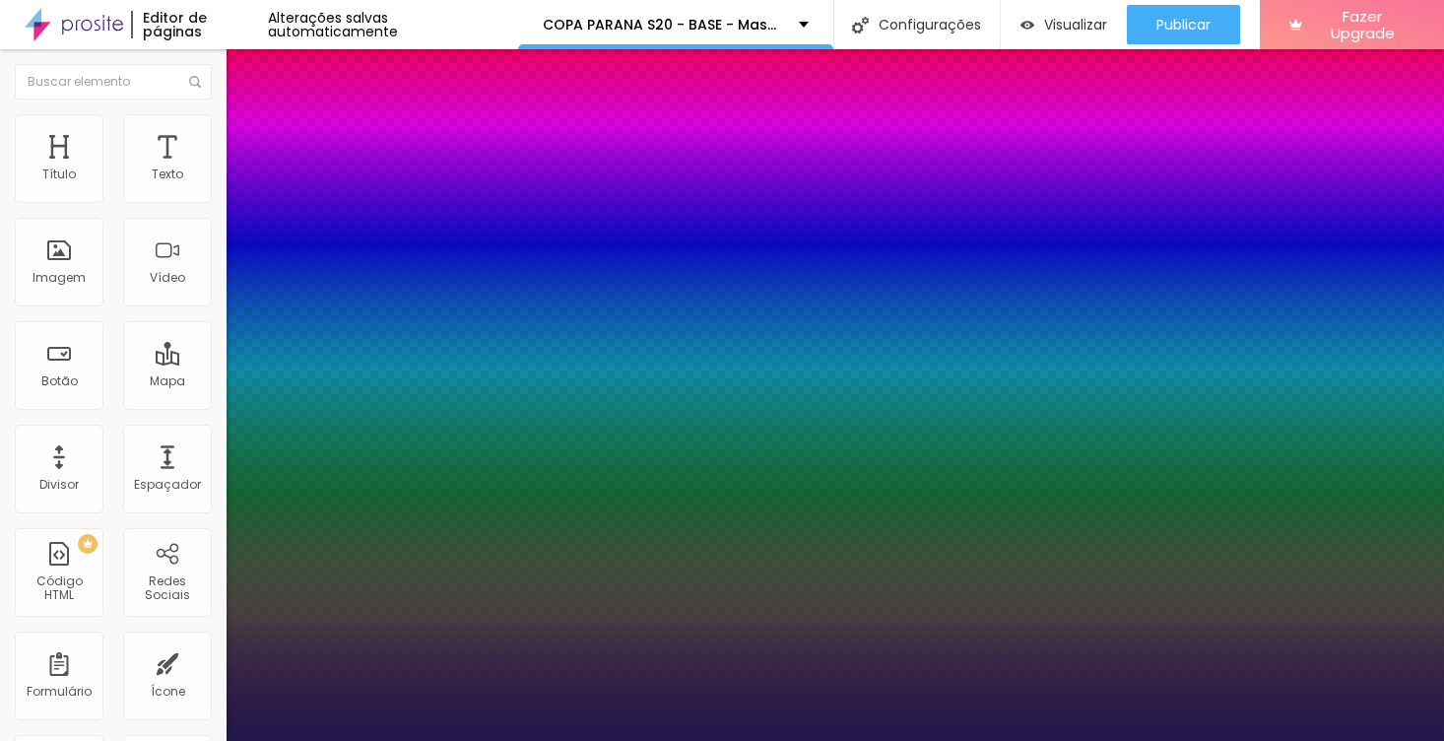
click at [927, 740] on div at bounding box center [722, 741] width 1444 height 0
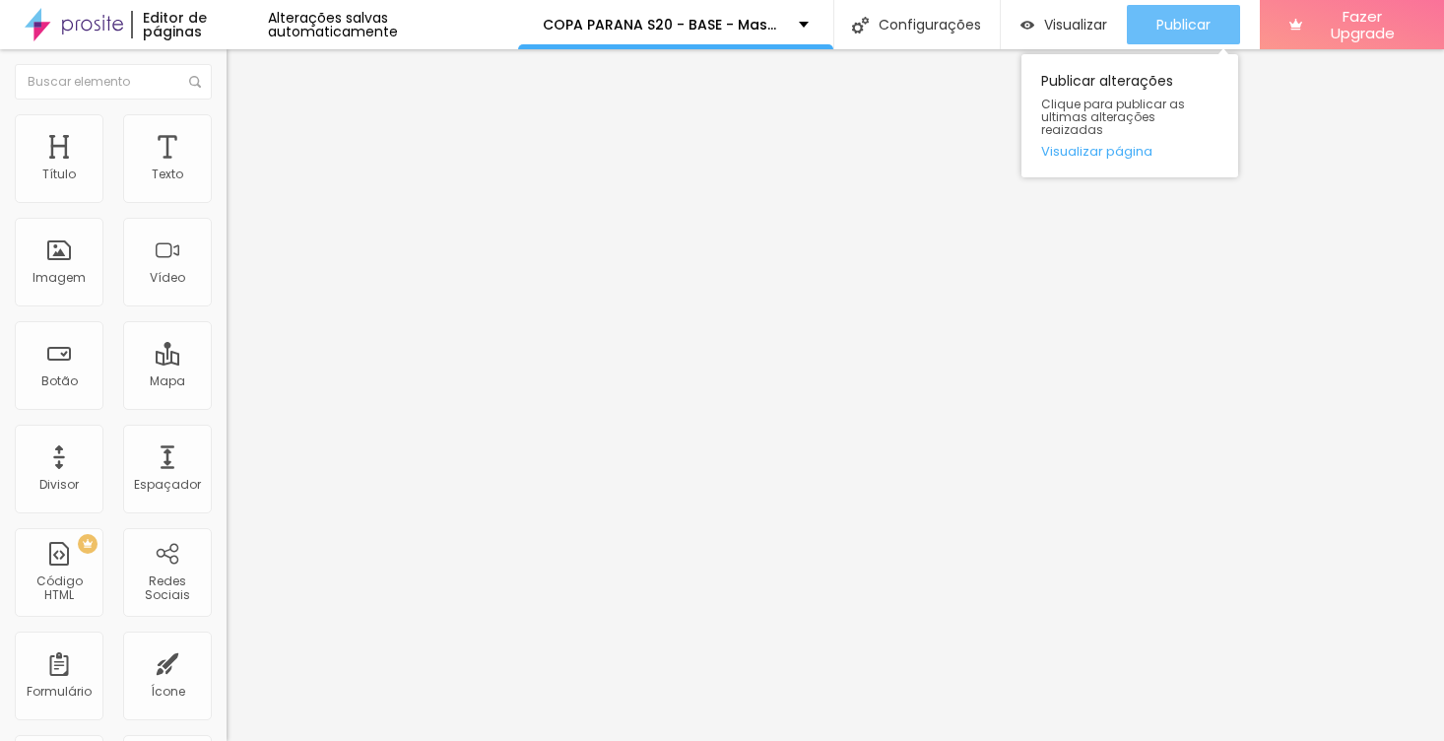
click at [1174, 26] on span "Publicar" at bounding box center [1183, 25] width 54 height 16
